Goal: Information Seeking & Learning: Learn about a topic

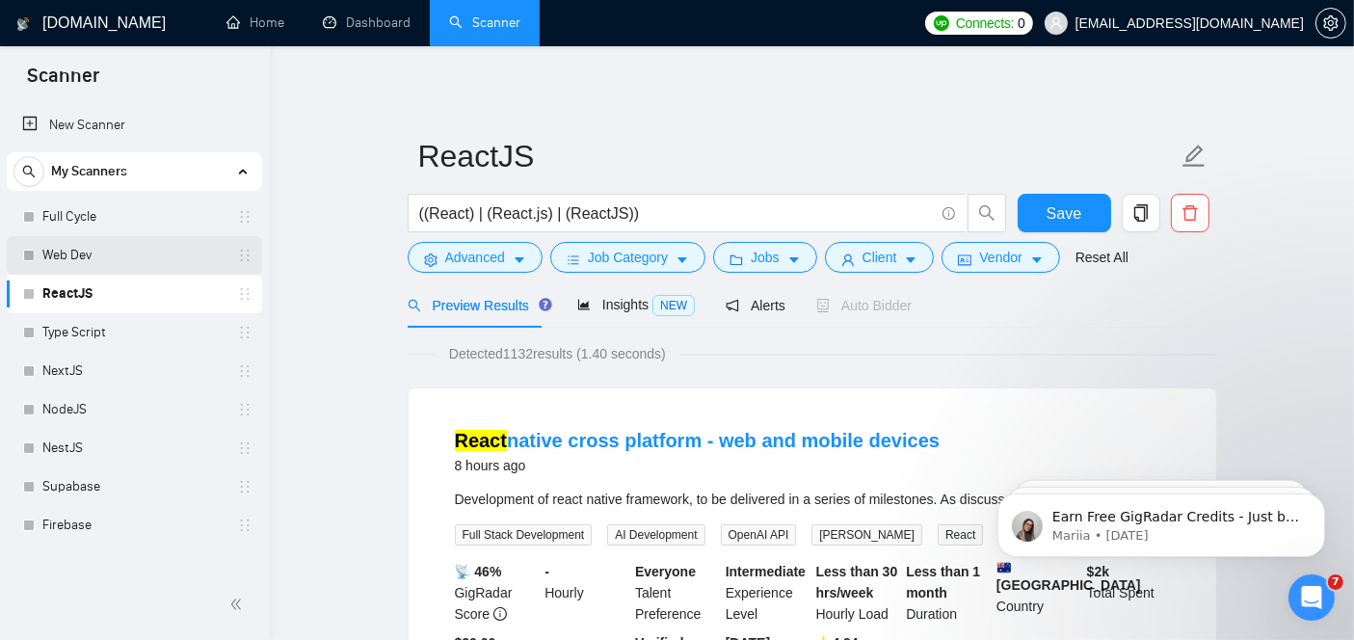
click at [129, 250] on link "Web Dev" at bounding box center [133, 255] width 183 height 39
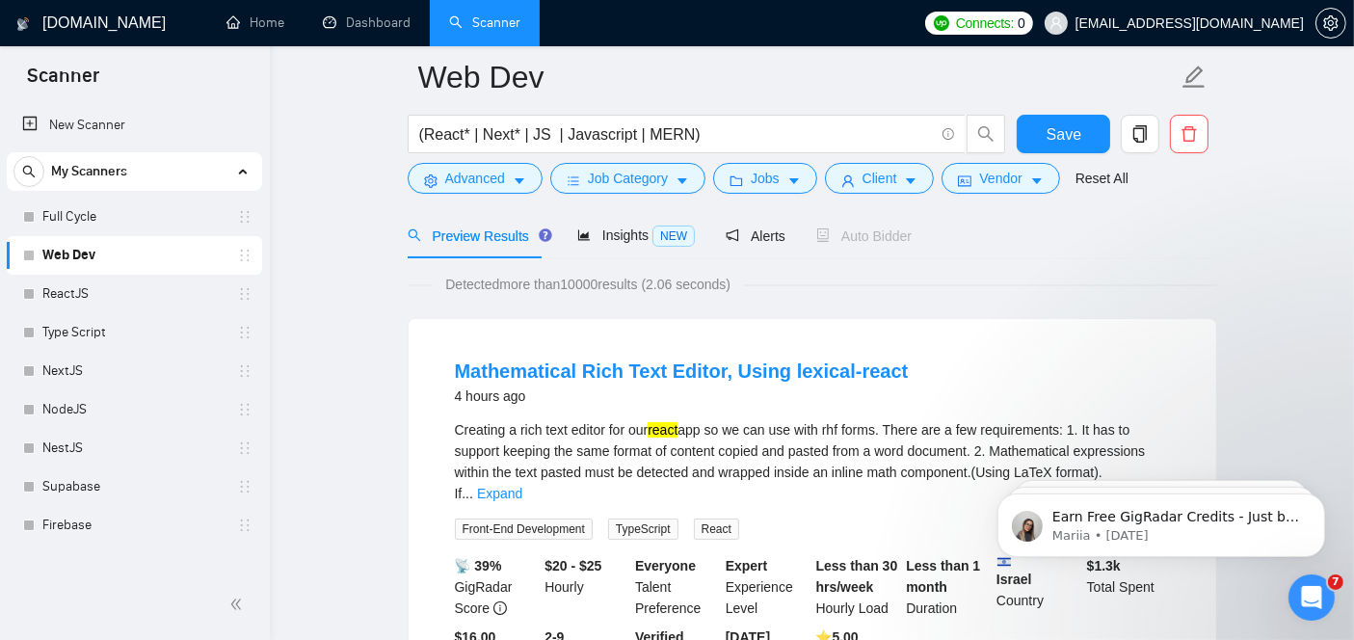
scroll to position [85, 0]
click at [669, 380] on link "Mathematical Rich Text Editor, Using lexical-react" at bounding box center [682, 370] width 454 height 21
click at [103, 299] on link "ReactJS" at bounding box center [133, 294] width 183 height 39
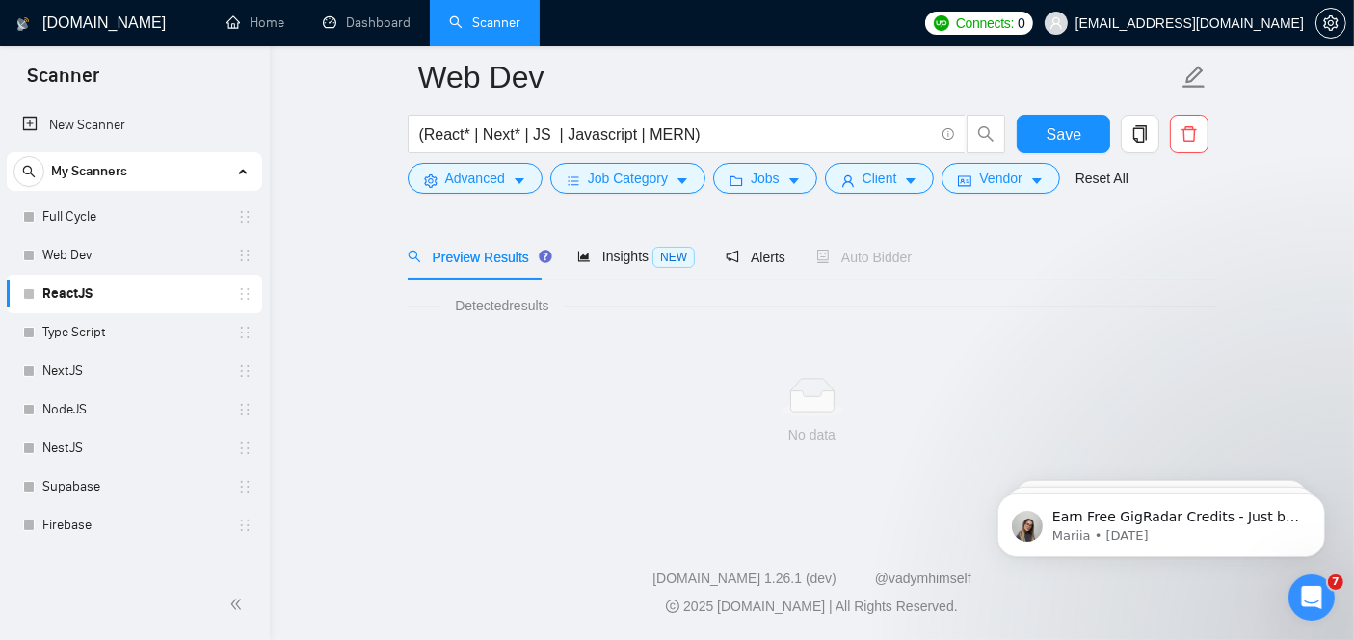
scroll to position [63, 0]
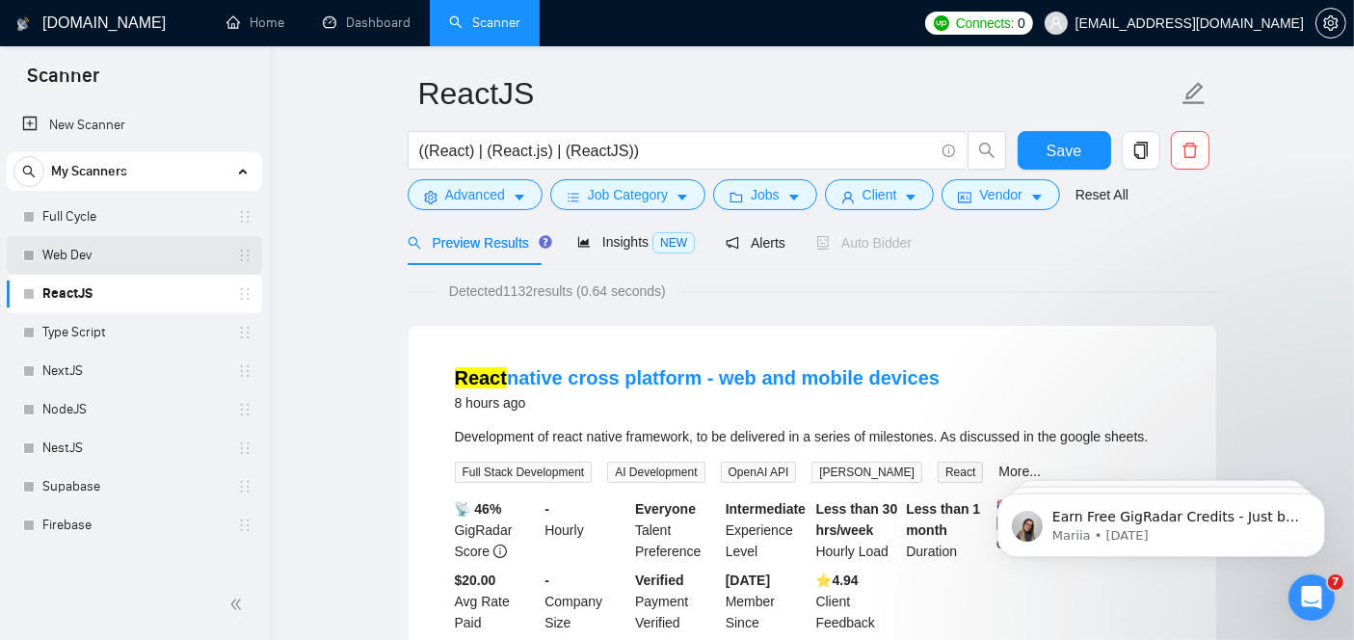
click at [120, 267] on link "Web Dev" at bounding box center [133, 255] width 183 height 39
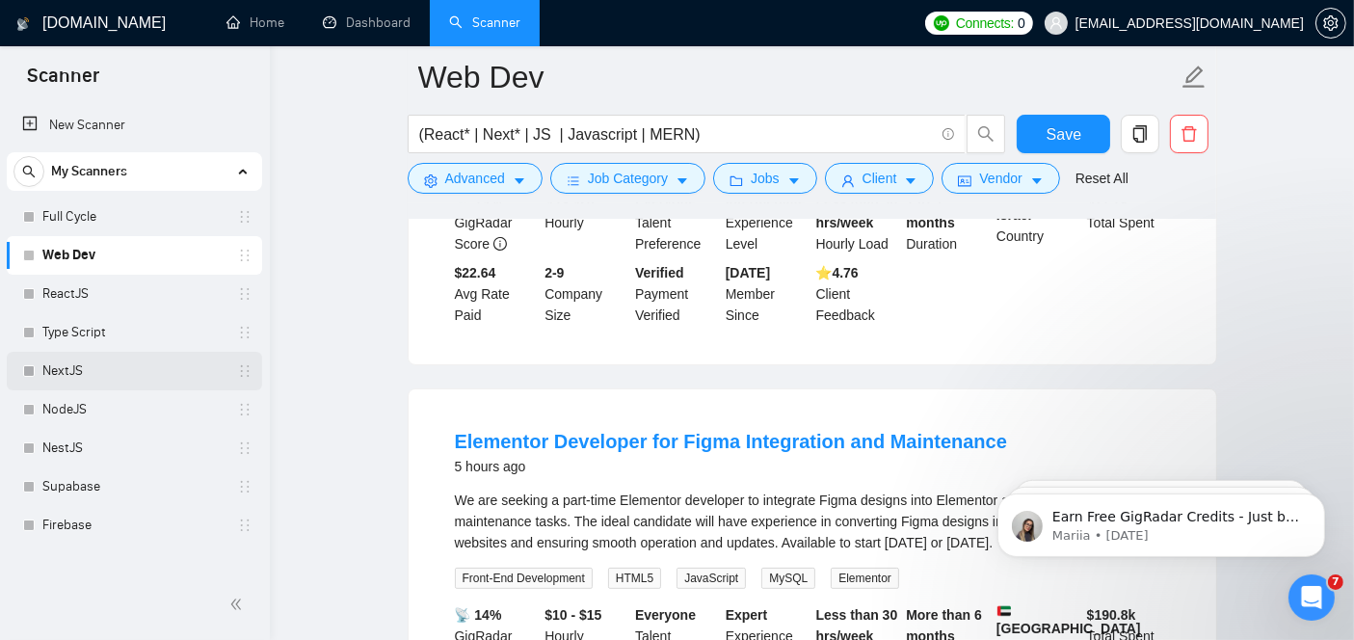
scroll to position [457, 0]
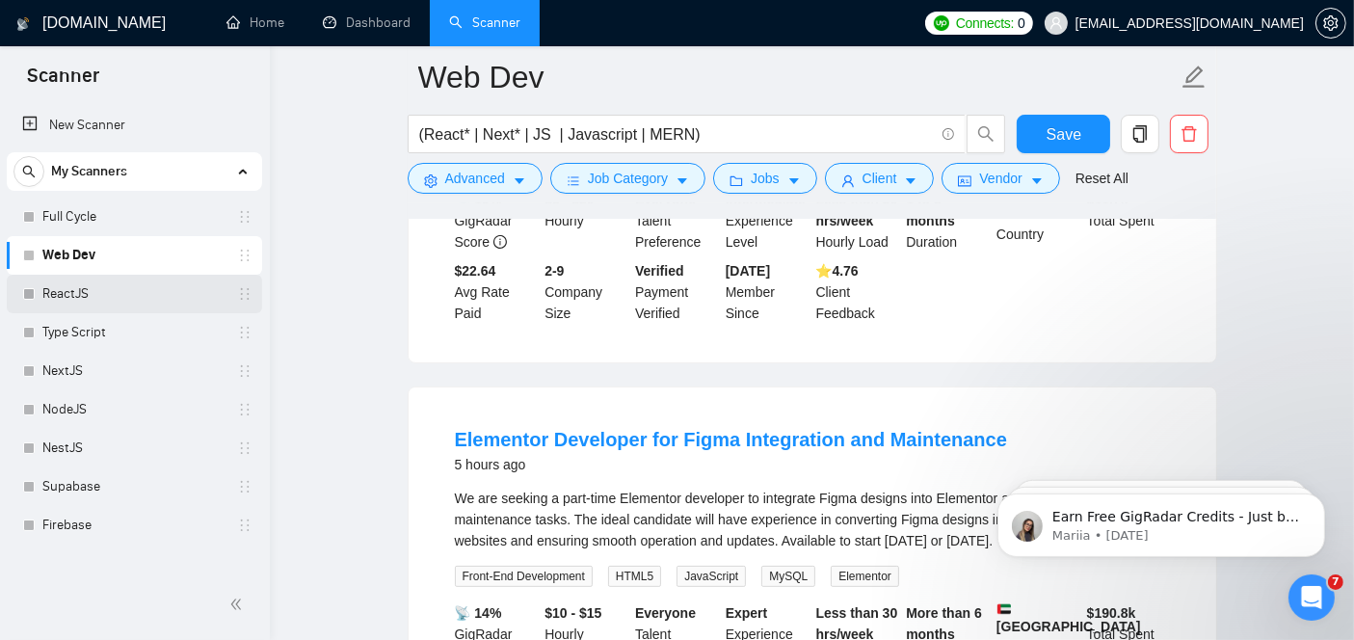
click at [92, 287] on link "ReactJS" at bounding box center [133, 294] width 183 height 39
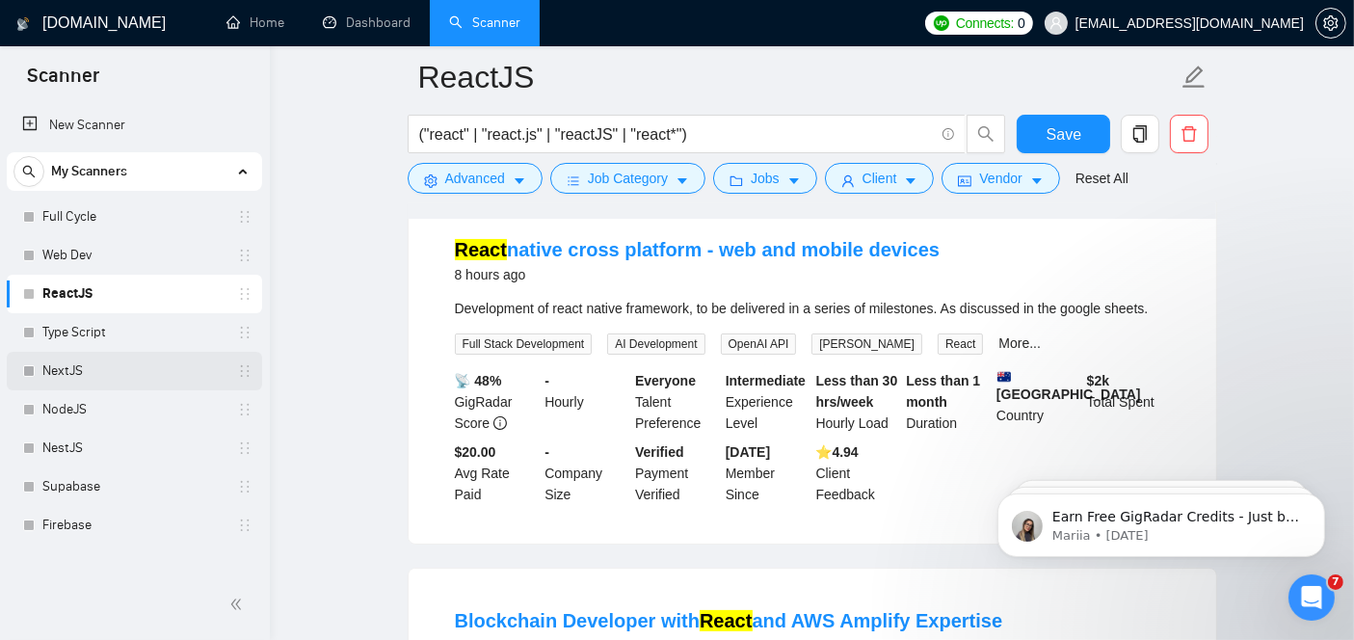
scroll to position [211, 0]
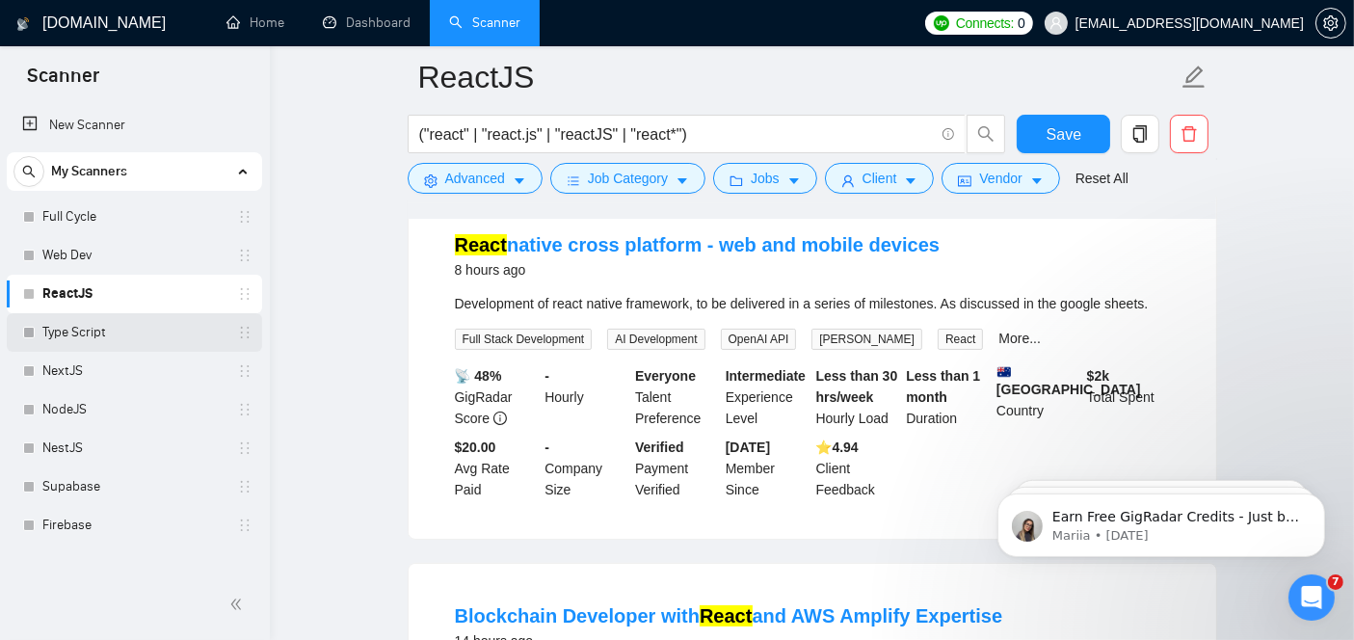
click at [93, 329] on link "Type Script" at bounding box center [133, 332] width 183 height 39
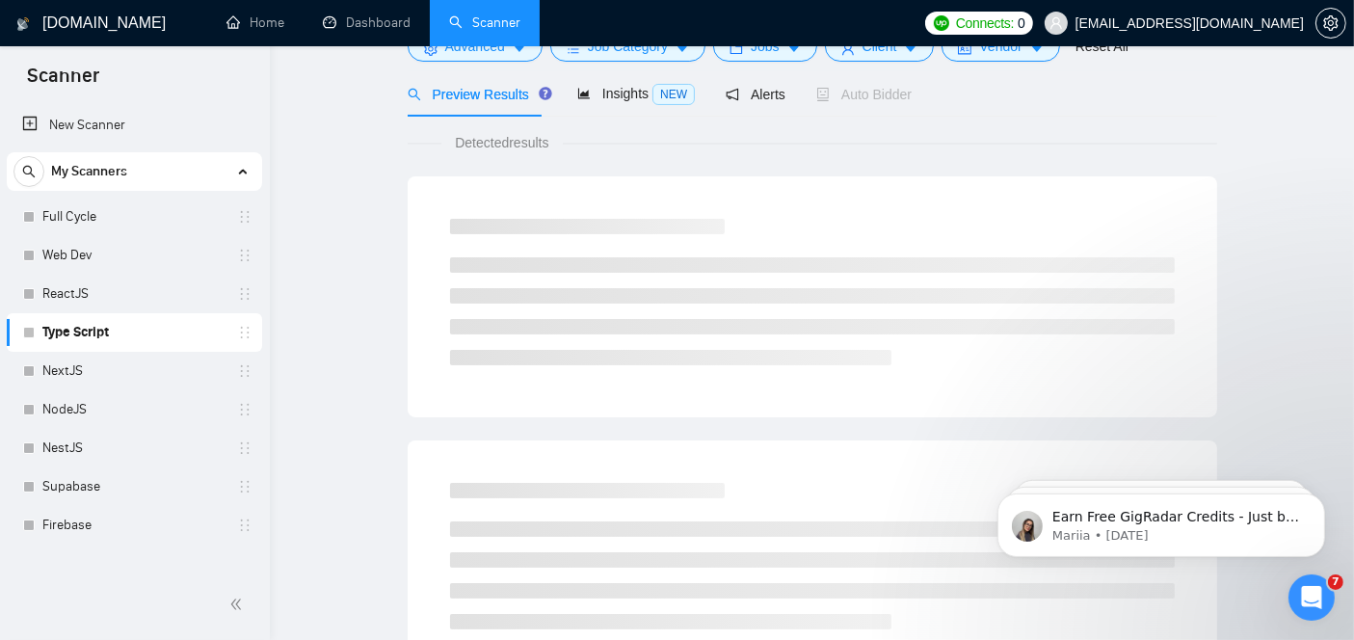
scroll to position [63, 0]
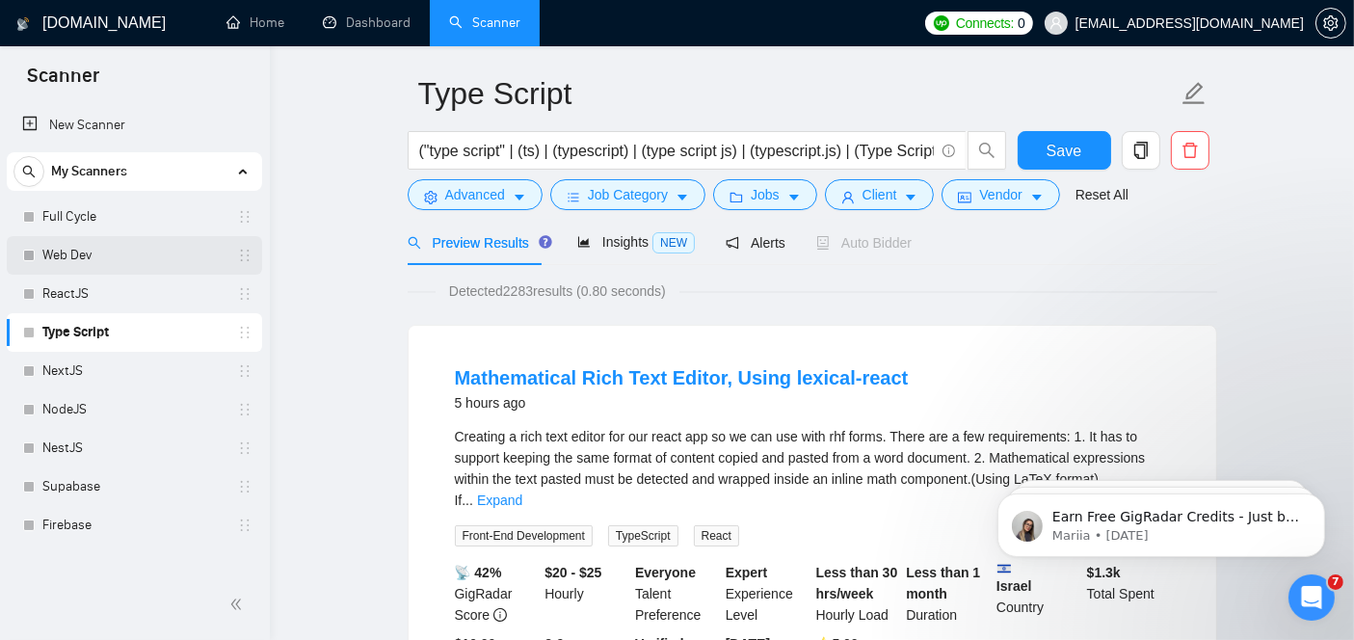
click at [82, 253] on link "Web Dev" at bounding box center [133, 255] width 183 height 39
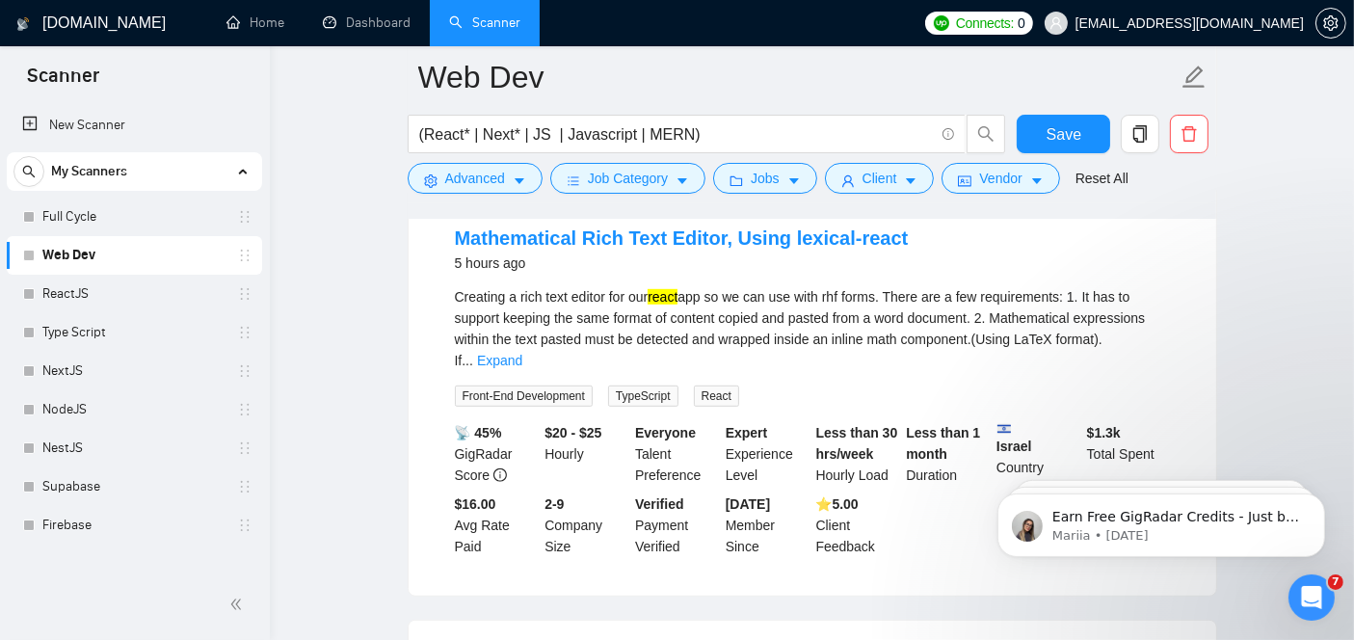
scroll to position [1073, 0]
click at [522, 352] on link "Expand" at bounding box center [499, 359] width 45 height 15
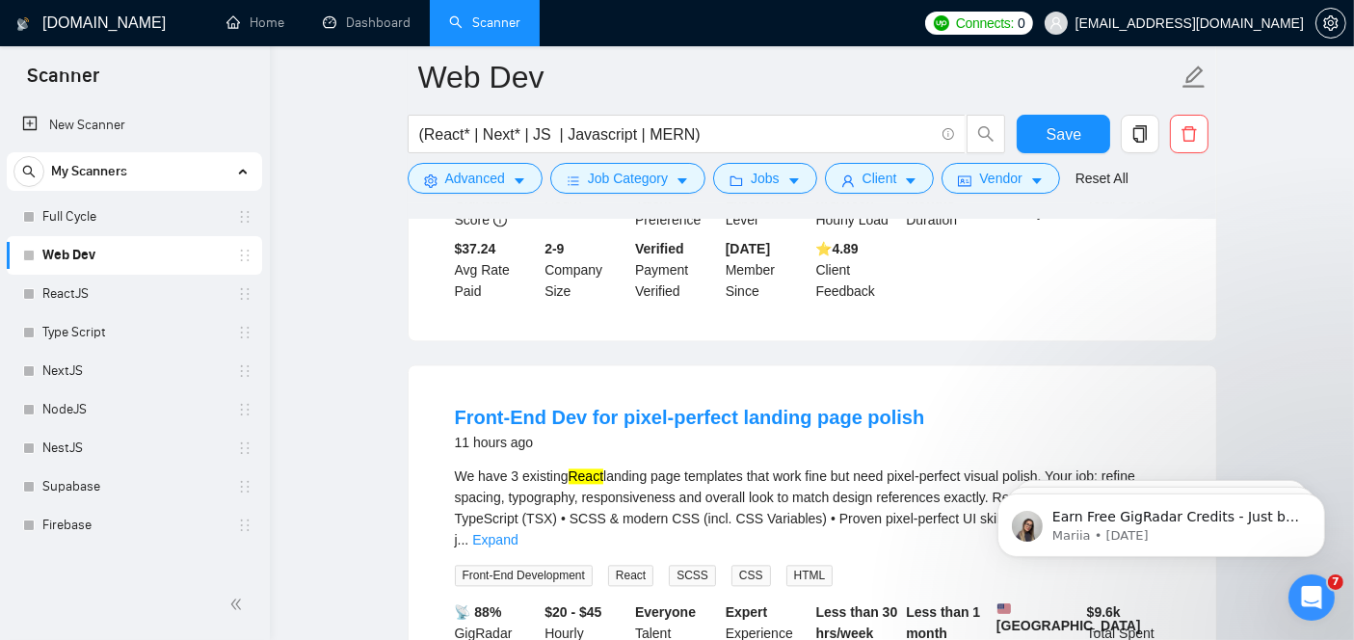
scroll to position [4369, 0]
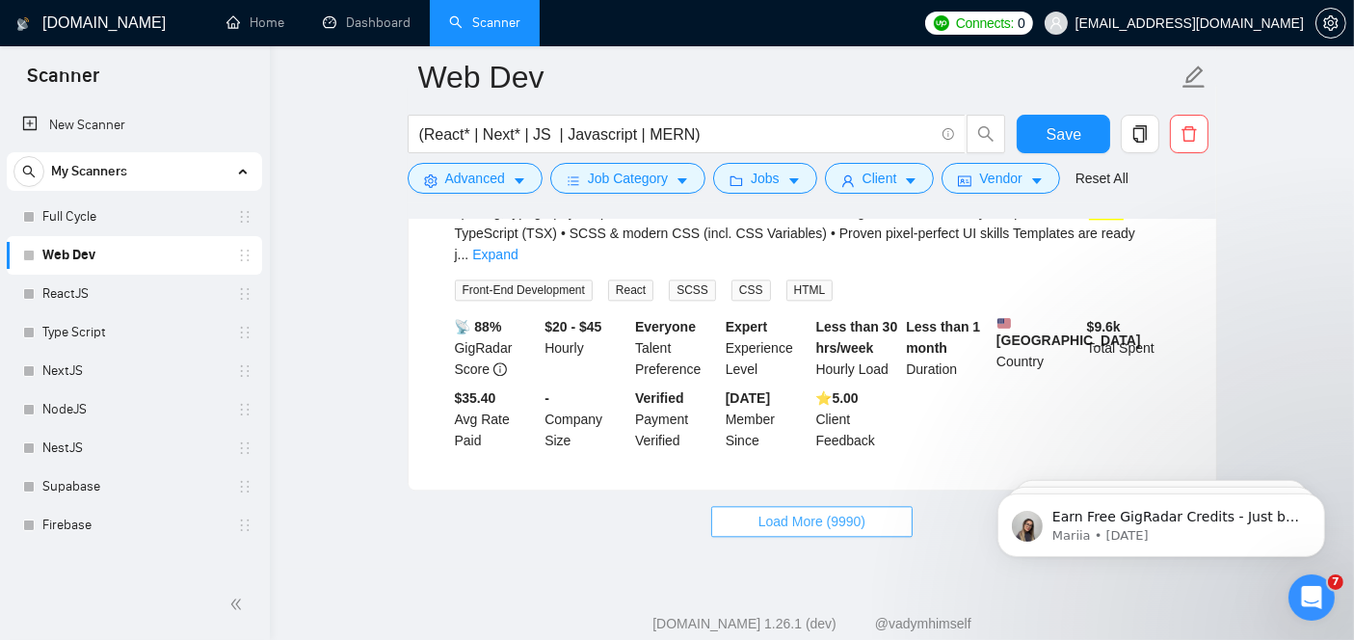
click at [831, 506] on button "Load More (9990)" at bounding box center [811, 521] width 201 height 31
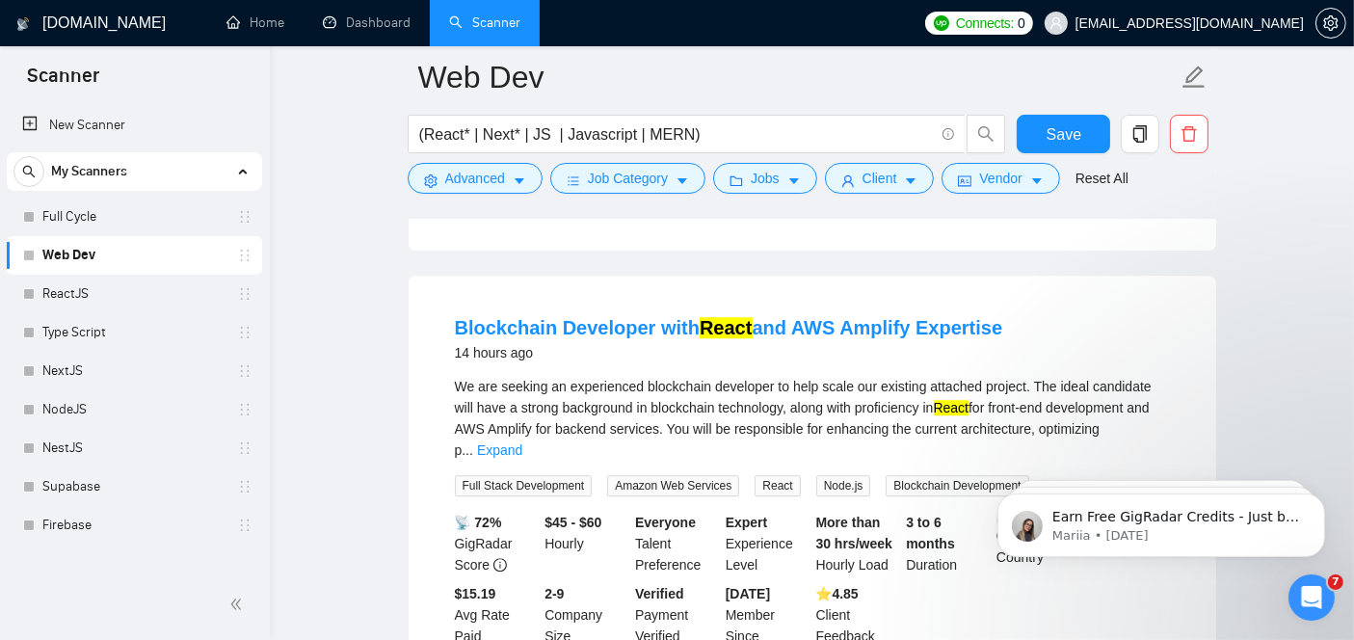
scroll to position [5455, 0]
click at [613, 318] on link "Blockchain Developer with React and AWS Amplify Expertise" at bounding box center [729, 328] width 548 height 21
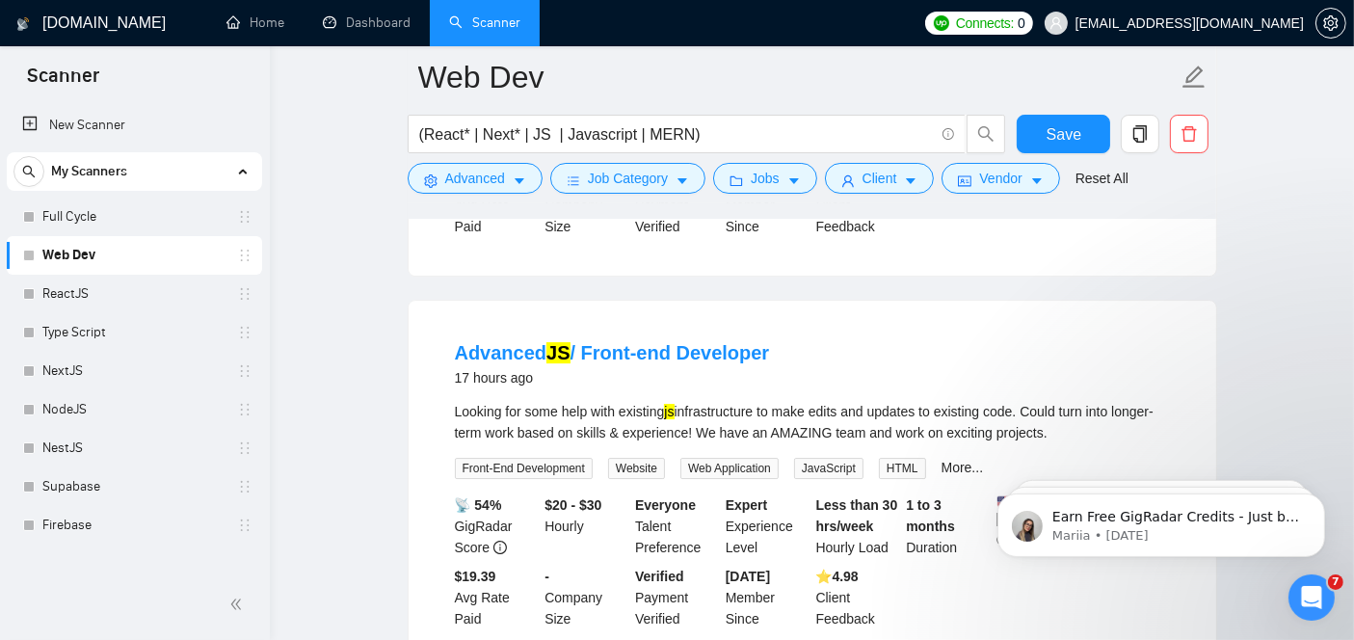
scroll to position [6302, 0]
click at [566, 340] on link "Advanced JS / Front-end Developer" at bounding box center [612, 350] width 315 height 21
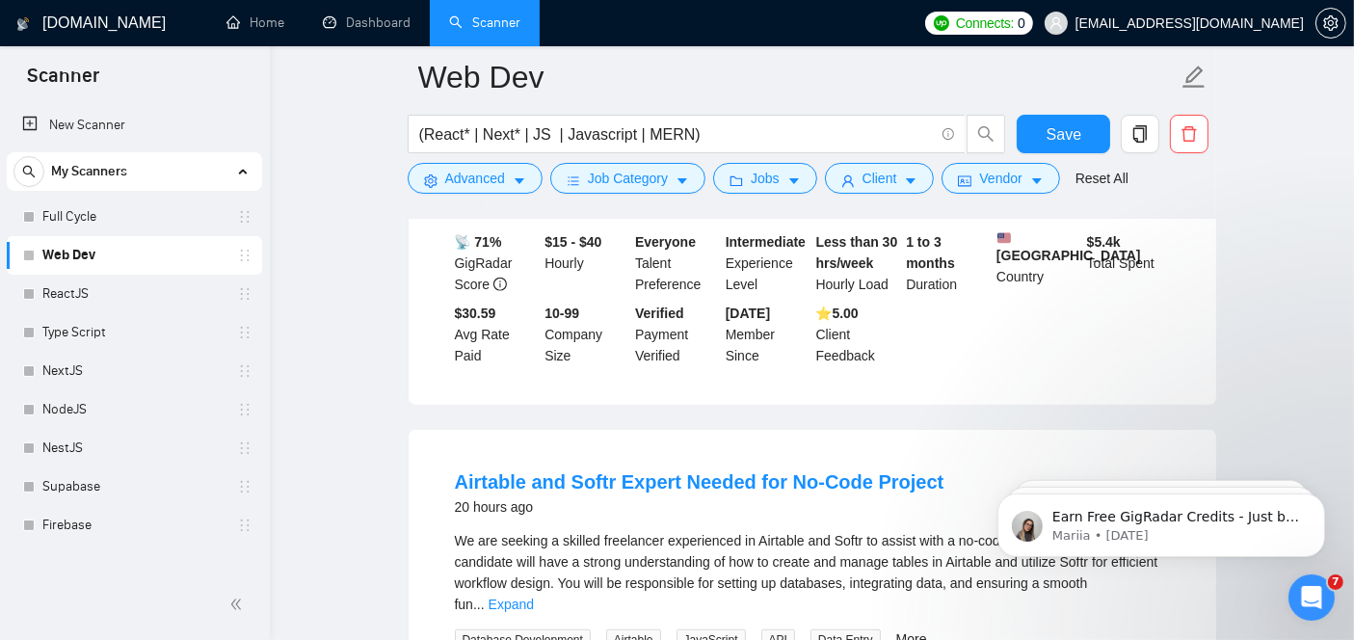
scroll to position [8593, 0]
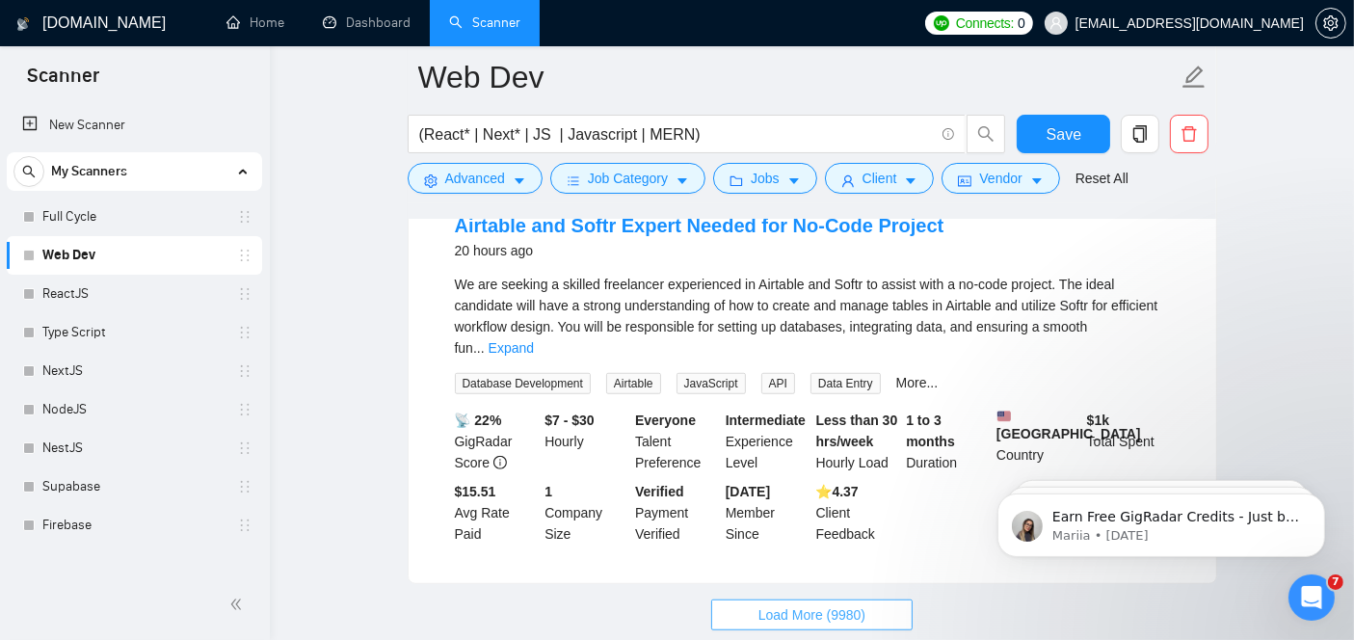
click at [871, 599] on button "Load More (9980)" at bounding box center [811, 614] width 201 height 31
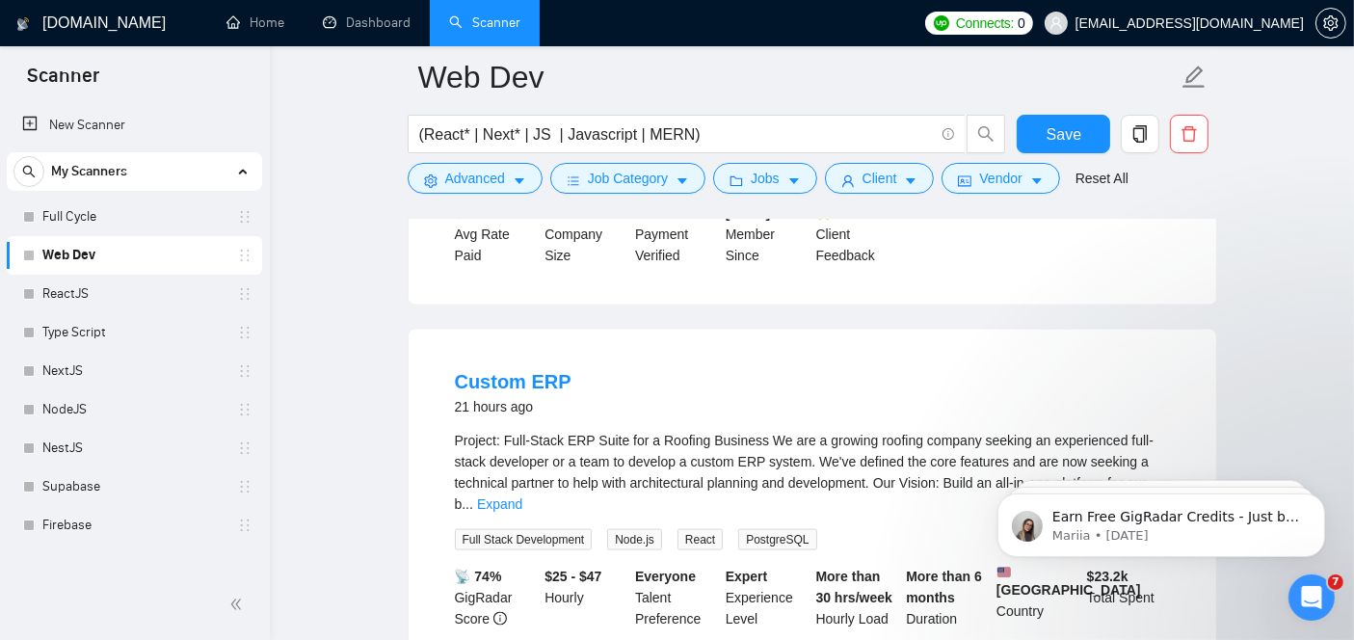
scroll to position [9722, 0]
click at [517, 369] on link "Custom ERP" at bounding box center [513, 379] width 117 height 21
